Goal: Information Seeking & Learning: Compare options

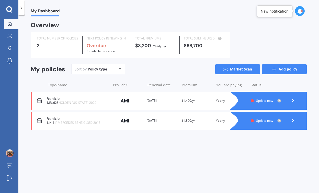
click at [289, 69] on link "Add policy" at bounding box center [284, 69] width 45 height 10
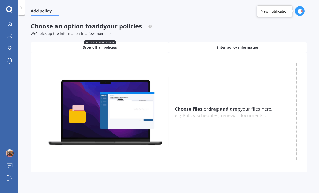
click at [223, 48] on span "Enter policy information" at bounding box center [238, 47] width 43 height 5
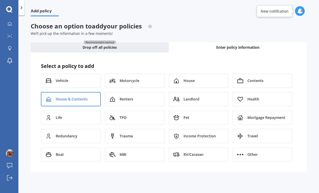
click at [75, 99] on span "House & Contents" at bounding box center [72, 99] width 32 height 5
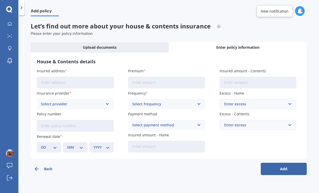
click at [60, 82] on input "Insured address" at bounding box center [75, 83] width 77 height 12
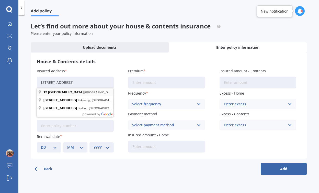
type input "[STREET_ADDRESS]"
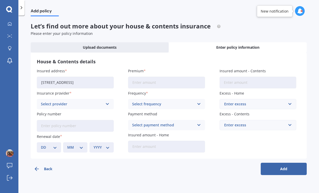
click at [106, 104] on icon at bounding box center [107, 104] width 4 height 6
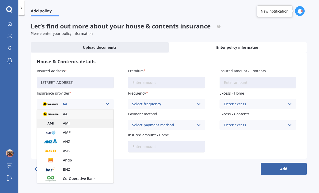
click at [67, 122] on span "AMI" at bounding box center [66, 123] width 7 height 4
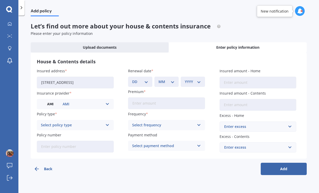
click at [82, 124] on div "Select policy type" at bounding box center [72, 125] width 62 height 6
click at [83, 135] on span "Multi-Policy House and Contents" at bounding box center [70, 135] width 58 height 4
click at [73, 148] on input "Policy number" at bounding box center [75, 147] width 77 height 12
paste input "HOMA00332456"
type input "HOMA00332456"
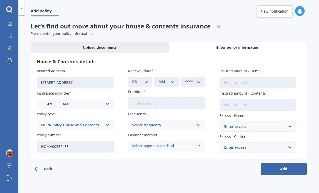
select select "12"
select select "09"
select select "2025"
click at [147, 104] on input "Premium" at bounding box center [166, 103] width 77 height 12
click at [165, 125] on div "Select frequency" at bounding box center [163, 125] width 62 height 6
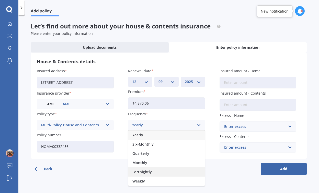
click at [143, 172] on span "Fortnightly" at bounding box center [142, 172] width 19 height 4
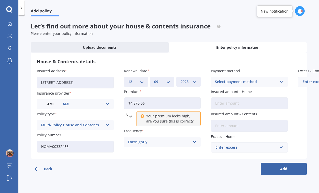
click at [151, 103] on input "$4,870.06" at bounding box center [162, 103] width 77 height 12
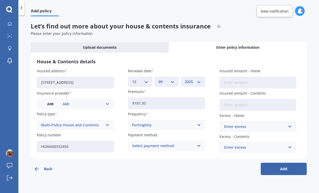
type input "$187.31"
click at [179, 144] on div "Select payment method" at bounding box center [163, 146] width 62 height 6
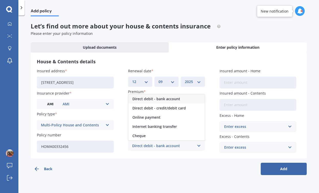
click at [148, 99] on span "Direct debit - bank account" at bounding box center [157, 99] width 48 height 4
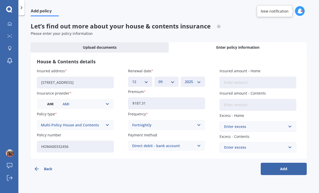
click at [232, 81] on input "Insured amount - Home" at bounding box center [258, 83] width 77 height 12
type input "$2,200,000"
click at [235, 107] on input "Insured amount - Contents" at bounding box center [258, 105] width 77 height 12
type input "$137,800"
click at [285, 127] on div "Enter excess" at bounding box center [255, 127] width 62 height 6
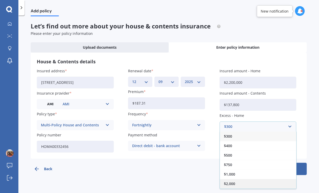
click at [231, 183] on span "$2,000" at bounding box center [229, 184] width 11 height 4
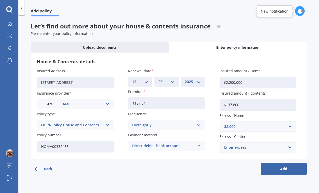
click at [230, 146] on div "Enter excess" at bounding box center [255, 147] width 62 height 6
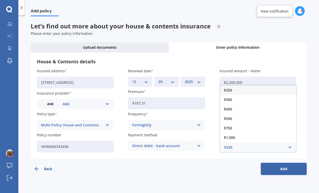
click at [232, 89] on span "$250" at bounding box center [228, 90] width 8 height 4
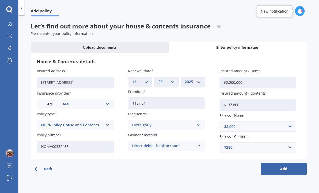
click at [283, 167] on button "Add" at bounding box center [284, 169] width 46 height 12
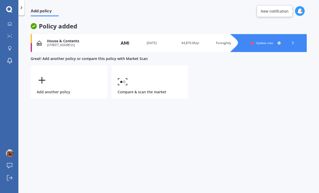
click at [294, 42] on polyline at bounding box center [293, 42] width 1 height 3
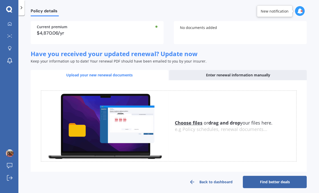
scroll to position [42, 0]
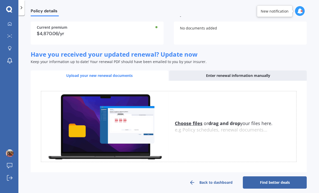
click at [268, 183] on link "Find better deals" at bounding box center [275, 182] width 64 height 12
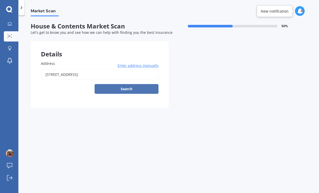
click at [142, 89] on button "Search" at bounding box center [127, 89] width 64 height 10
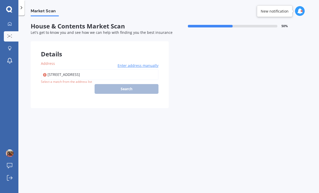
type input "[STREET_ADDRESS]"
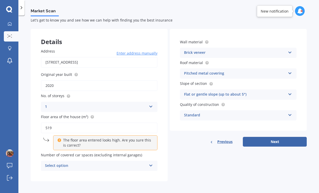
scroll to position [12, 0]
click at [150, 105] on icon at bounding box center [151, 106] width 4 height 4
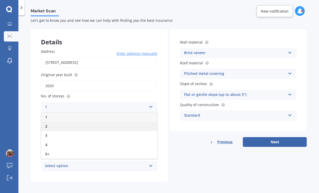
click at [49, 125] on div "2" at bounding box center [99, 126] width 116 height 9
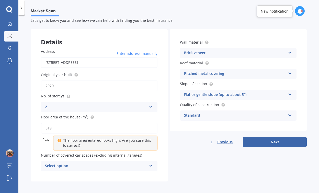
scroll to position [0, 0]
click at [149, 165] on icon at bounding box center [151, 165] width 4 height 4
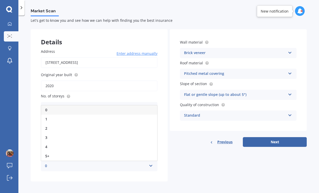
click at [149, 165] on icon at bounding box center [151, 165] width 4 height 4
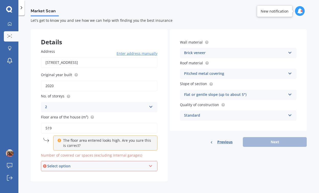
click at [149, 165] on icon at bounding box center [151, 165] width 4 height 4
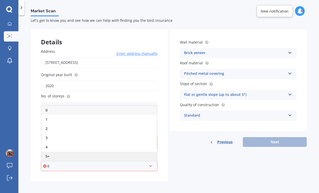
click at [49, 154] on span "5+" at bounding box center [48, 156] width 4 height 5
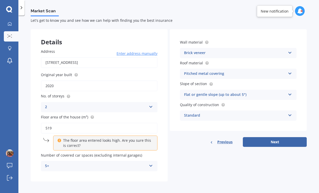
click at [288, 115] on icon at bounding box center [290, 114] width 4 height 4
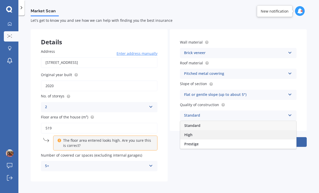
click at [261, 133] on div "High" at bounding box center [238, 134] width 116 height 9
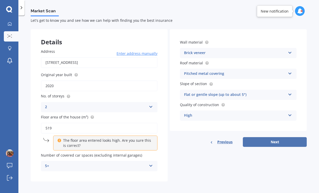
click at [275, 141] on button "Next" at bounding box center [275, 142] width 64 height 10
select select "06"
select select "03"
select select "1981"
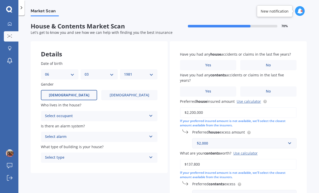
click at [123, 115] on div "Select occupant" at bounding box center [96, 116] width 102 height 6
click at [116, 126] on div "Owner" at bounding box center [99, 125] width 116 height 9
click at [113, 136] on div "Select alarm" at bounding box center [96, 137] width 102 height 6
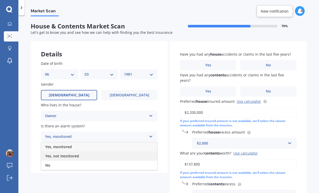
click at [94, 156] on div "Yes, not monitored" at bounding box center [99, 155] width 116 height 9
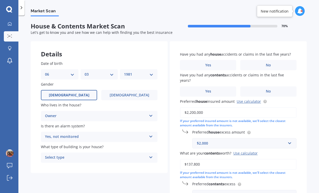
click at [94, 156] on div "Select type" at bounding box center [96, 157] width 102 height 6
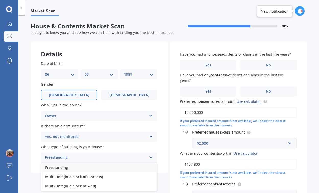
click at [93, 169] on div "Freestanding" at bounding box center [99, 167] width 116 height 9
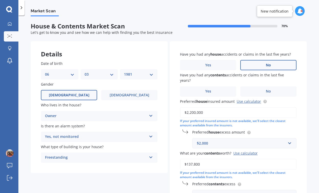
click at [256, 63] on label "No" at bounding box center [269, 65] width 56 height 10
click at [0, 0] on input "No" at bounding box center [0, 0] width 0 height 0
click at [269, 93] on label "No" at bounding box center [269, 91] width 56 height 10
click at [0, 0] on input "No" at bounding box center [0, 0] width 0 height 0
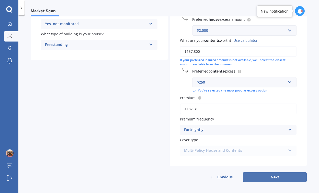
click at [270, 175] on button "Next" at bounding box center [275, 177] width 64 height 10
select select "06"
select select "03"
select select "1981"
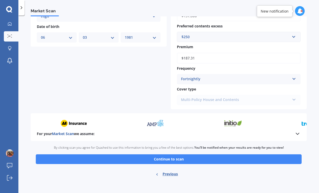
scroll to position [210, 0]
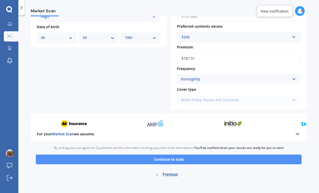
click at [178, 156] on button "Continue to scan" at bounding box center [169, 159] width 266 height 10
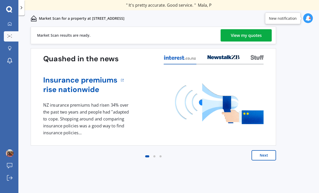
click at [254, 37] on div "View my quotes" at bounding box center [246, 35] width 31 height 12
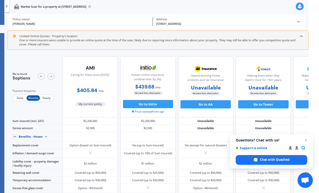
click at [47, 101] on span "Yearly" at bounding box center [46, 97] width 13 height 5
click at [16, 99] on span "Fortn" at bounding box center [19, 97] width 13 height 5
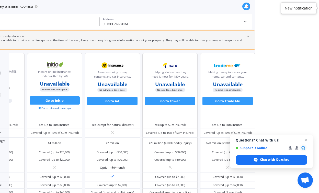
scroll to position [0, 64]
